Goal: Find contact information: Find contact information

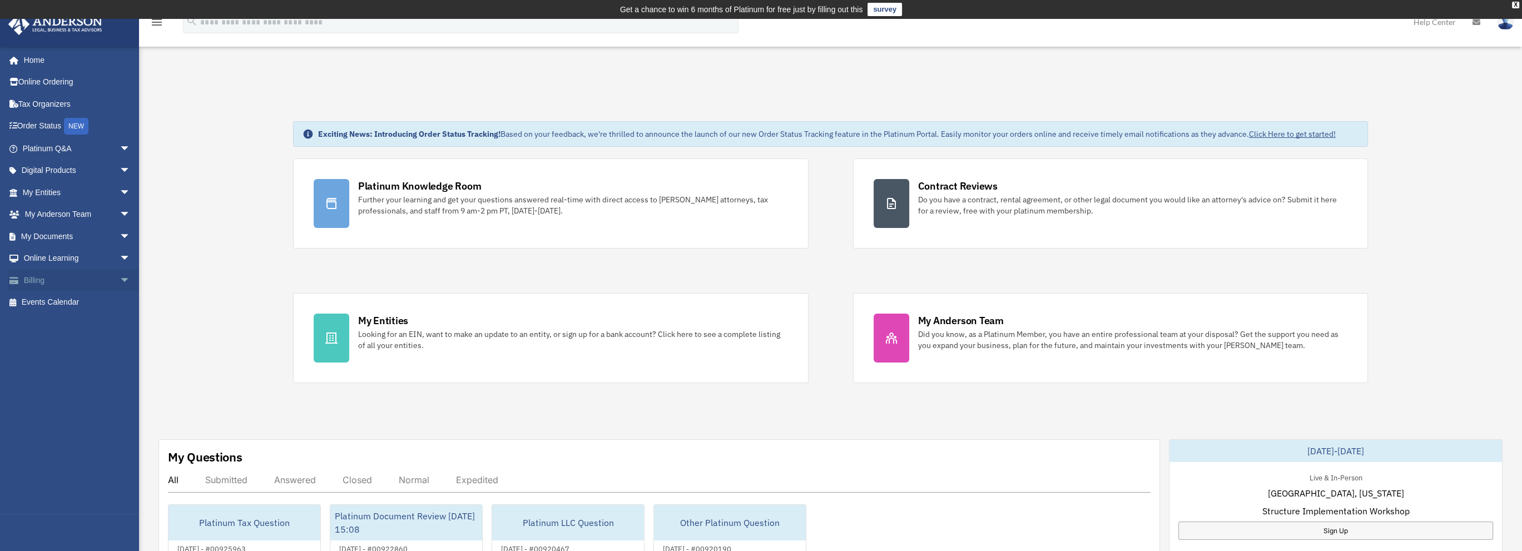
click at [58, 280] on link "Billing arrow_drop_down" at bounding box center [78, 280] width 140 height 22
click at [120, 280] on span "arrow_drop_down" at bounding box center [131, 280] width 22 height 23
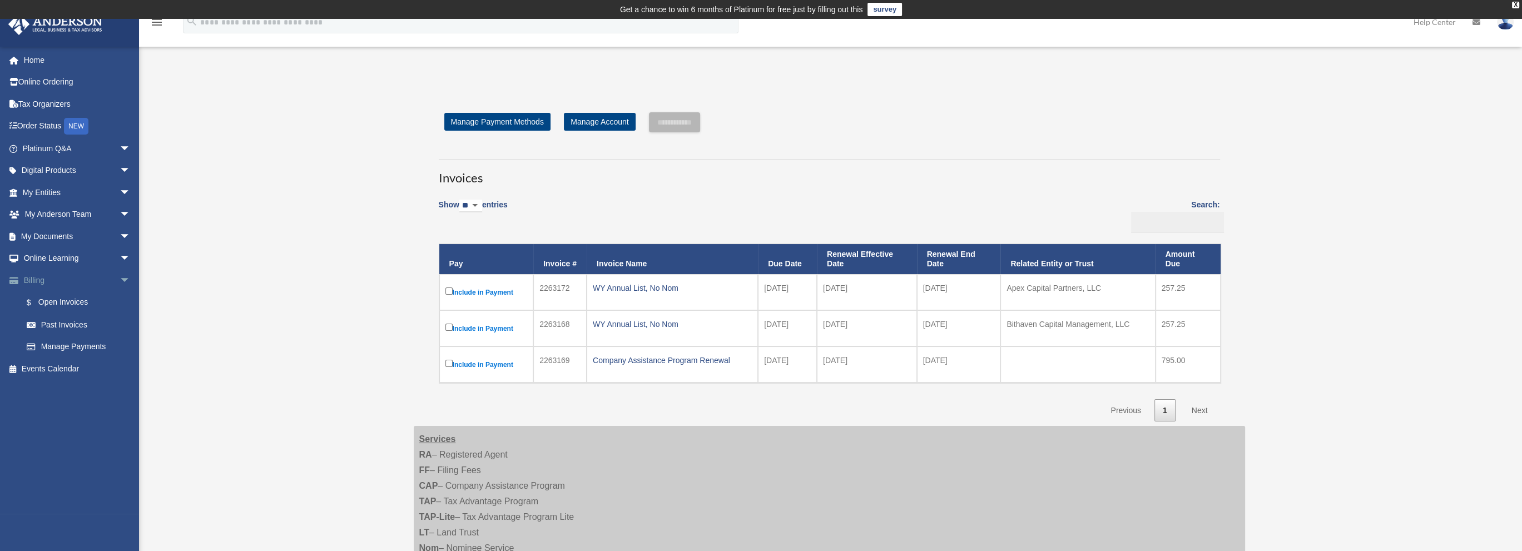
click at [120, 280] on span "arrow_drop_down" at bounding box center [131, 280] width 22 height 23
click at [120, 207] on span "arrow_drop_down" at bounding box center [131, 215] width 22 height 23
click at [87, 234] on link "My Anderson Team" at bounding box center [82, 236] width 132 height 22
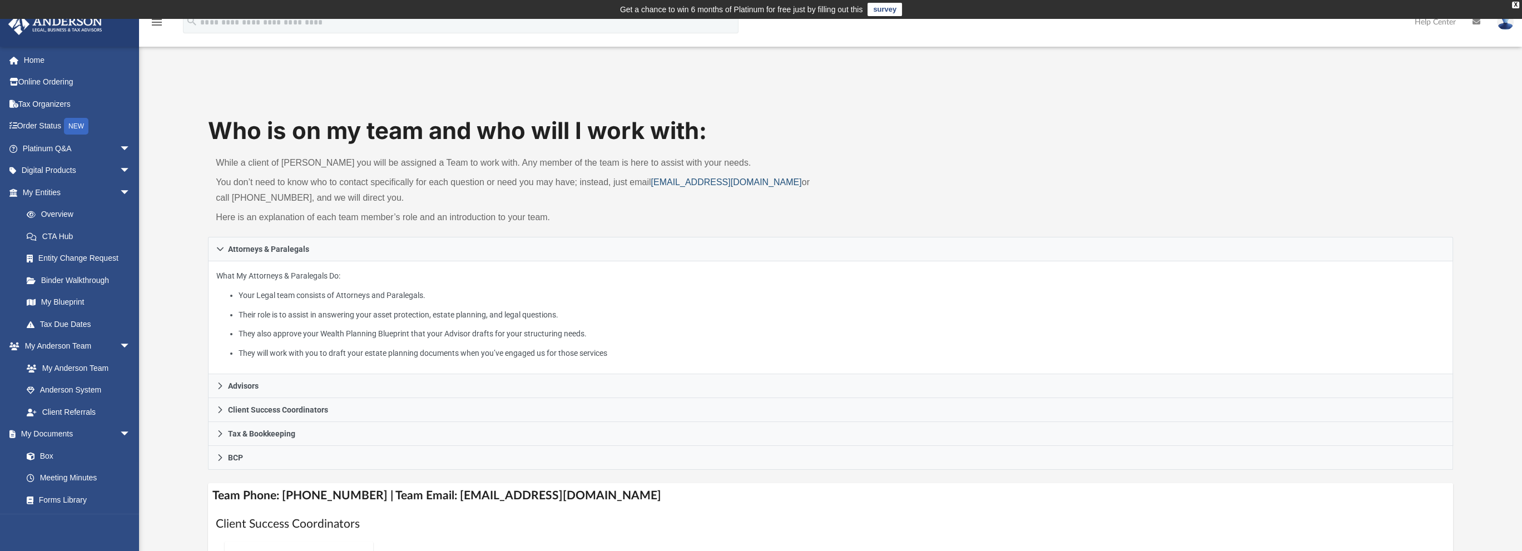
click at [690, 182] on link "myteam@andersonadvisors.com" at bounding box center [726, 181] width 151 height 9
